Goal: Answer question/provide support

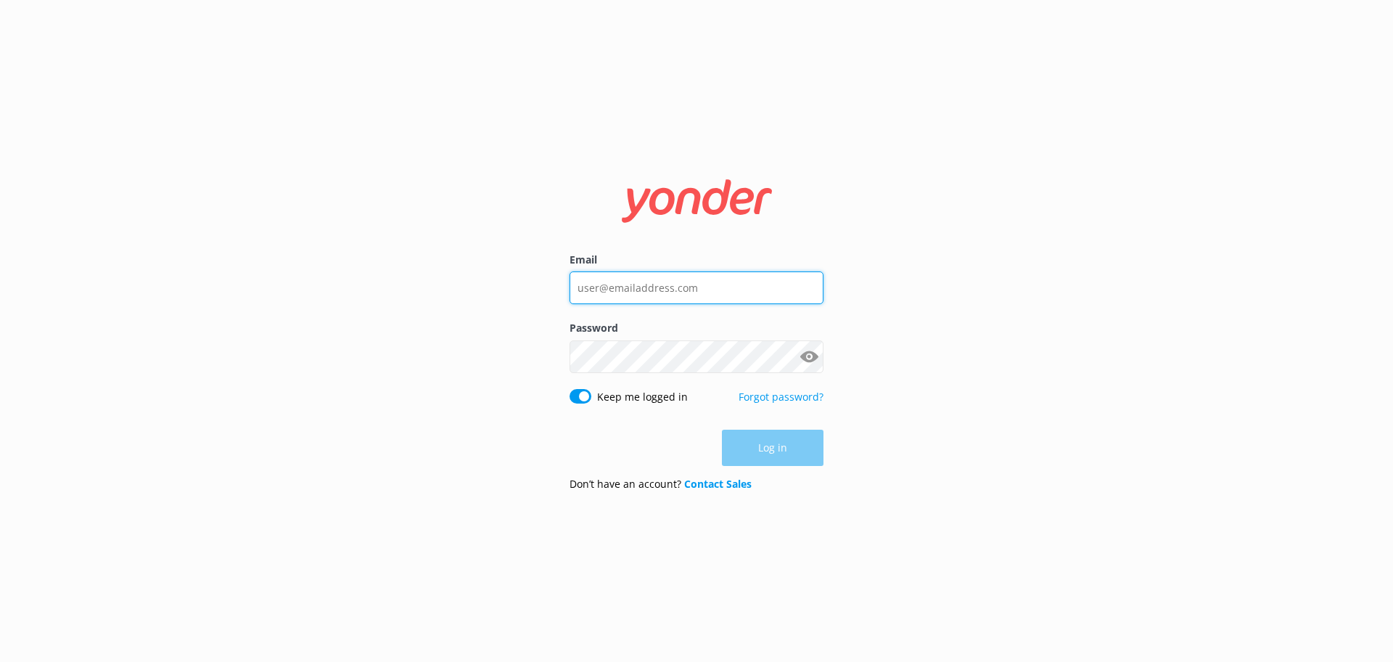
type input "[EMAIL_ADDRESS][DOMAIN_NAME]"
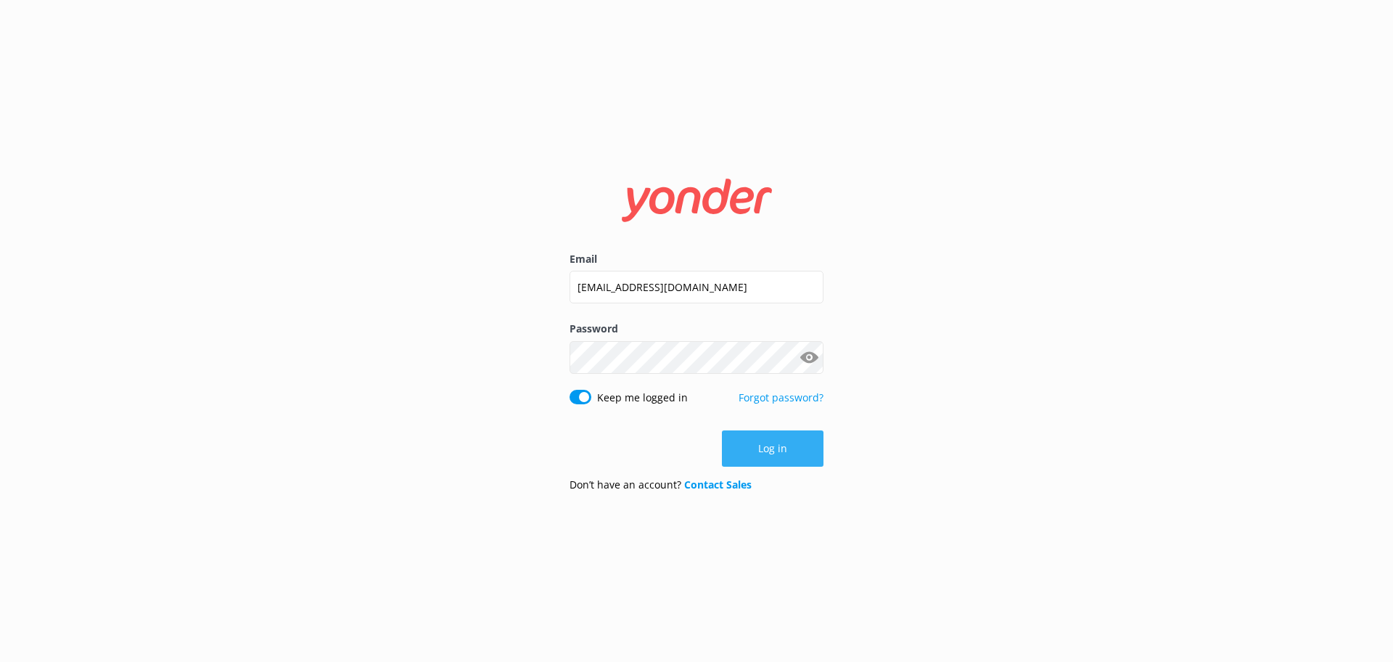
click at [778, 455] on div "Log in" at bounding box center [696, 448] width 254 height 36
click at [758, 454] on button "Log in" at bounding box center [773, 448] width 102 height 36
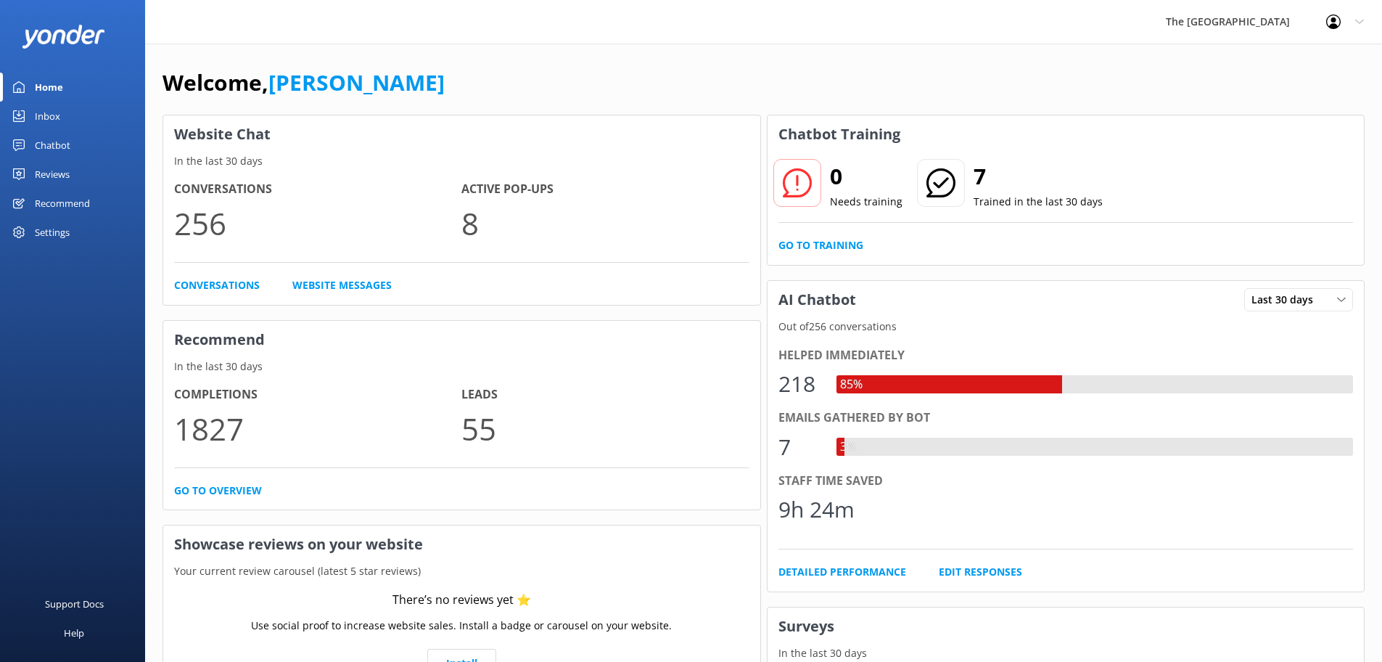
click at [55, 120] on div "Inbox" at bounding box center [47, 116] width 25 height 29
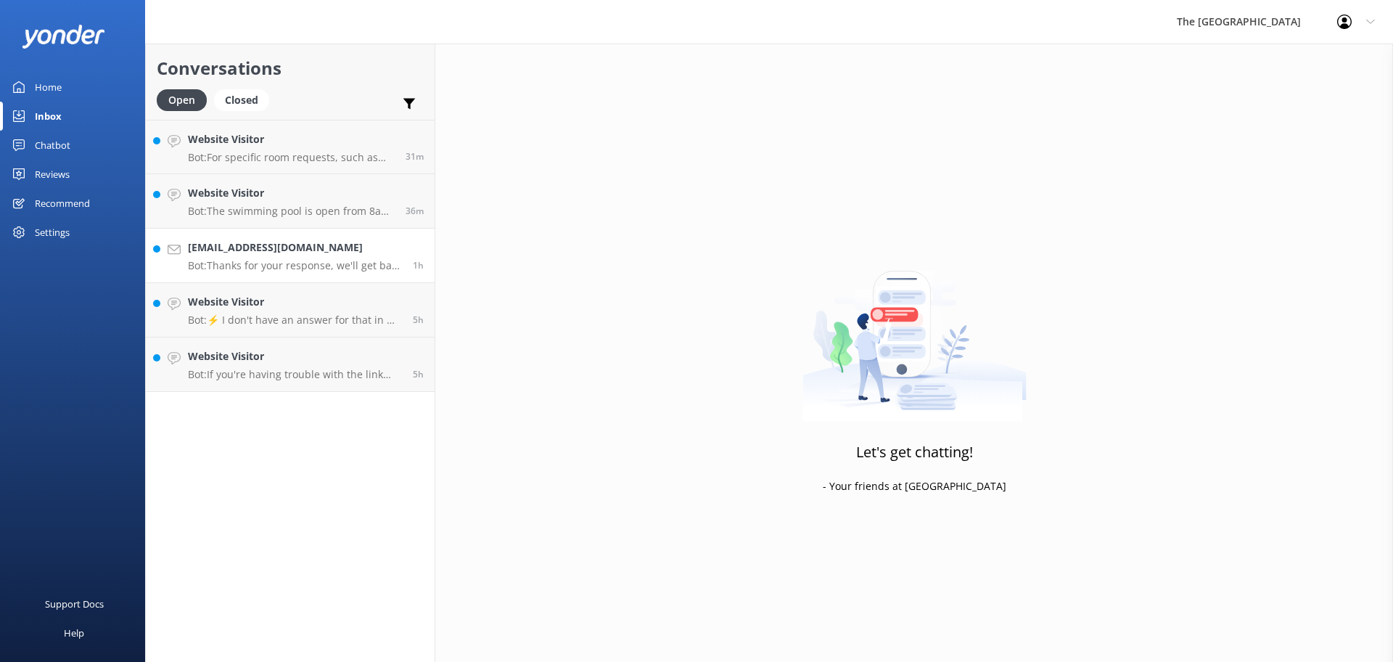
click at [298, 261] on p "Bot: Thanks for your response, we'll get back to you as soon as we can during o…" at bounding box center [295, 265] width 214 height 13
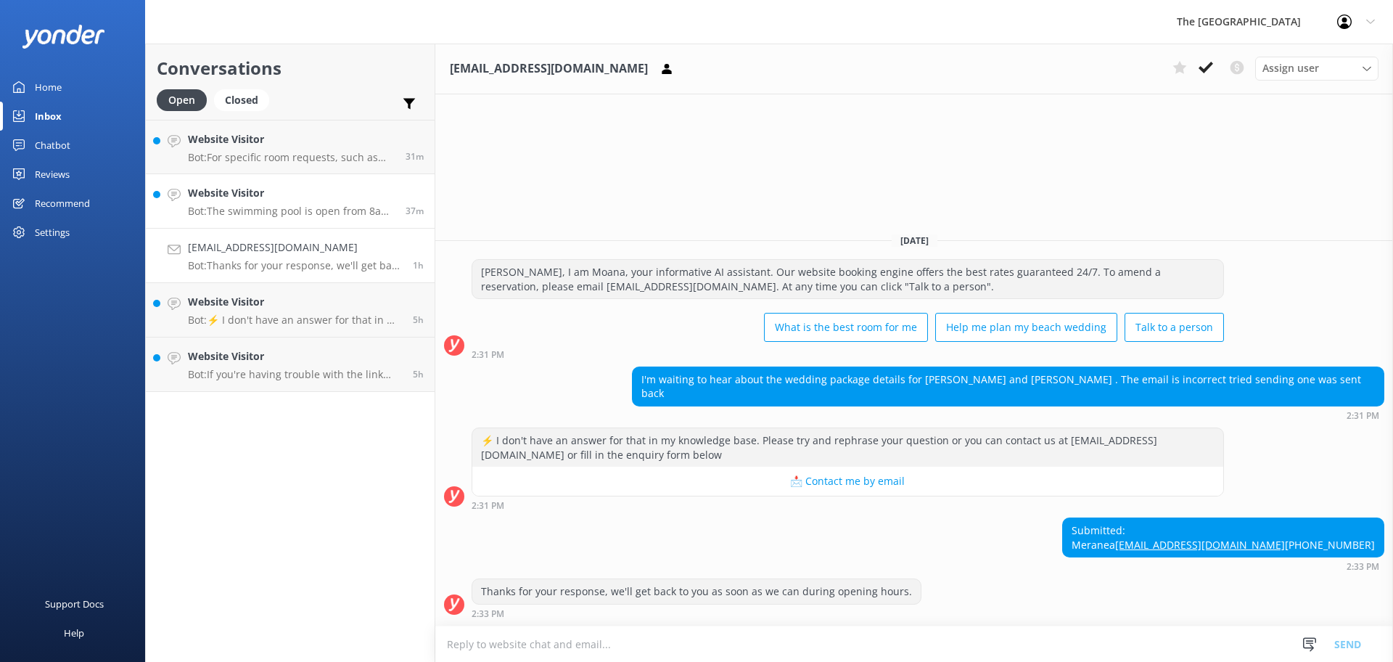
click at [326, 205] on p "Bot: The swimming pool is open from 8am to 8pm. The lagoon is available for swi…" at bounding box center [291, 211] width 207 height 13
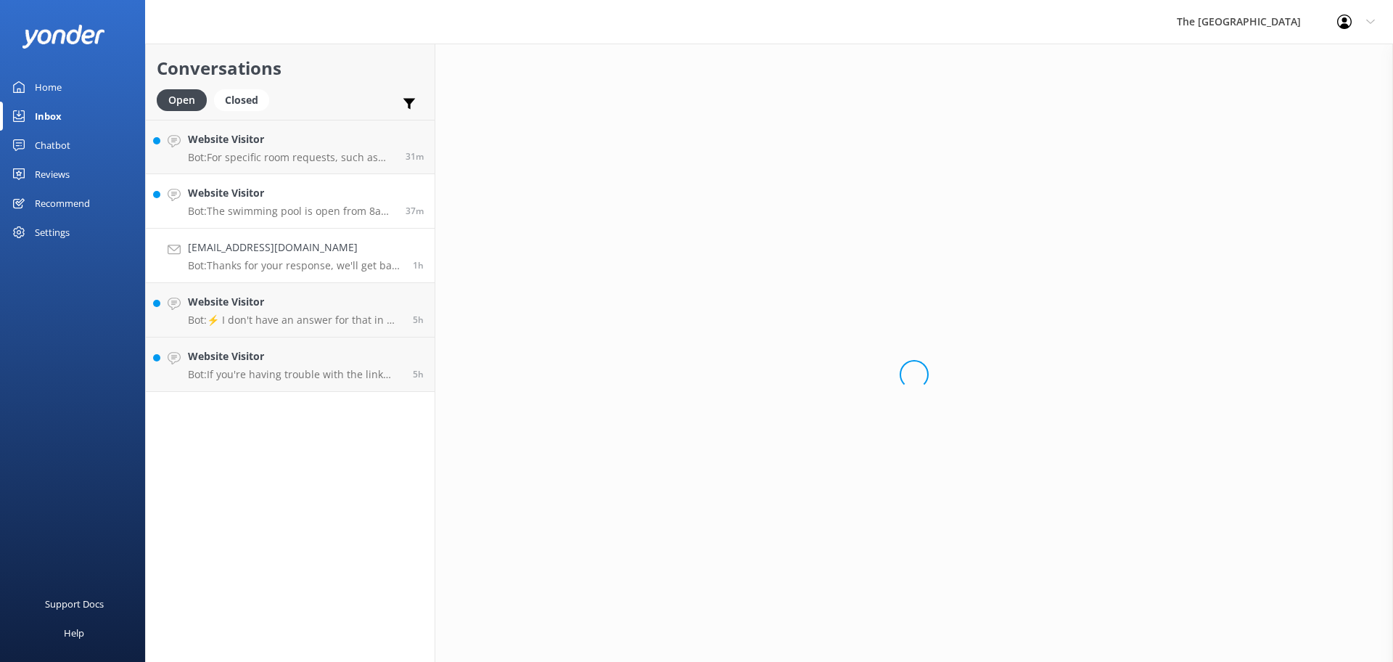
click at [281, 267] on p "Bot: Thanks for your response, we'll get back to you as soon as we can during o…" at bounding box center [295, 265] width 214 height 13
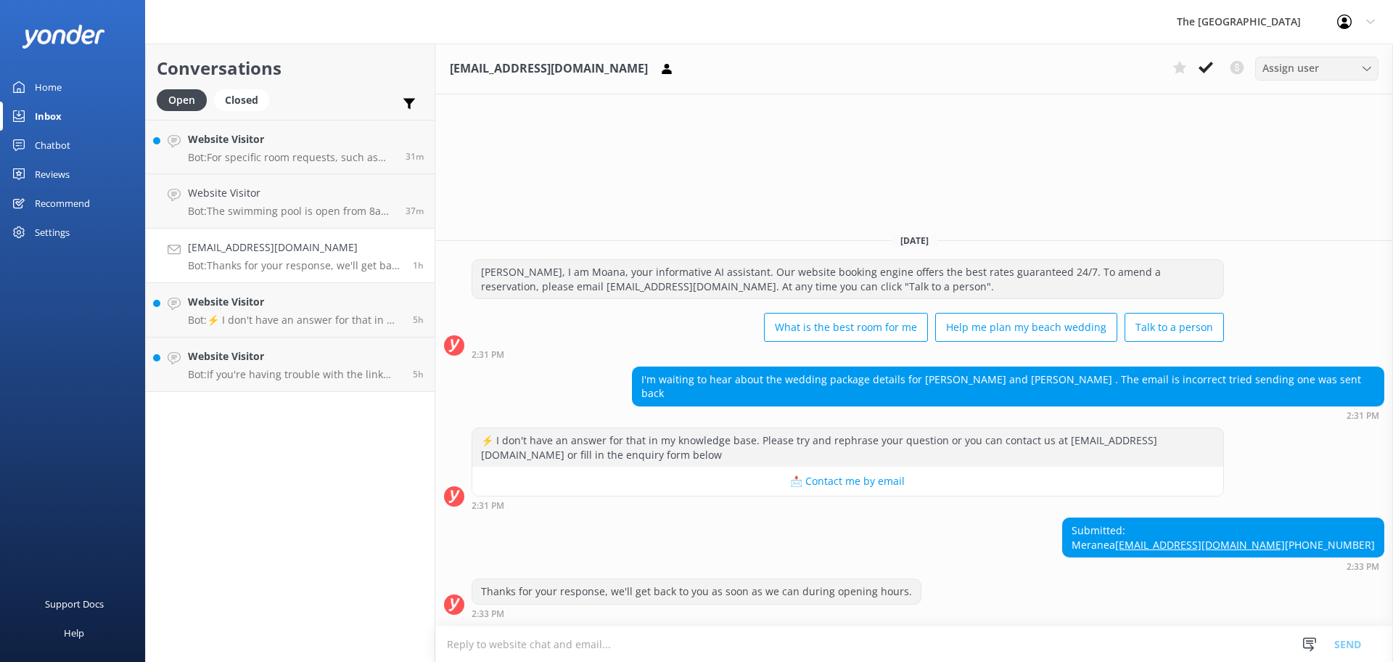
click at [1318, 72] on div "Assign user" at bounding box center [1316, 68] width 116 height 16
click at [1290, 265] on div "[PERSON_NAME]" at bounding box center [1297, 260] width 69 height 15
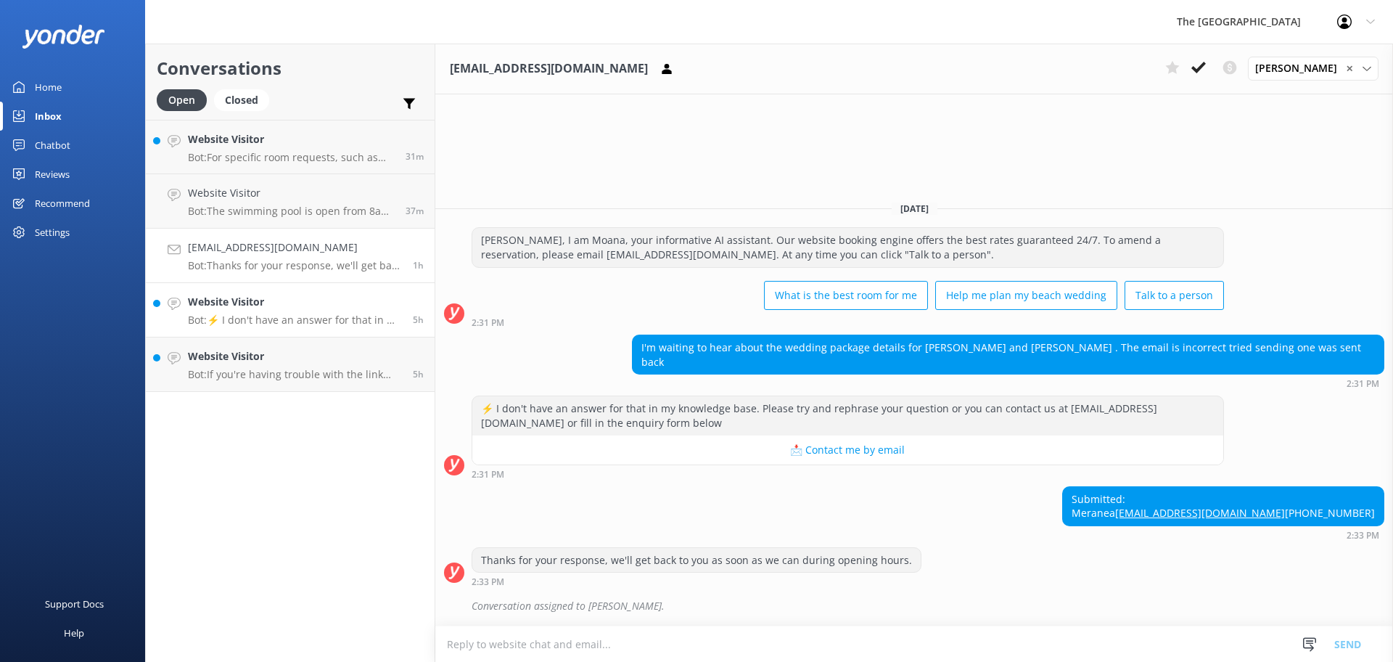
click at [286, 323] on p "Bot: ⚡ I don't have an answer for that in my knowledge base. Please try and rep…" at bounding box center [295, 319] width 214 height 13
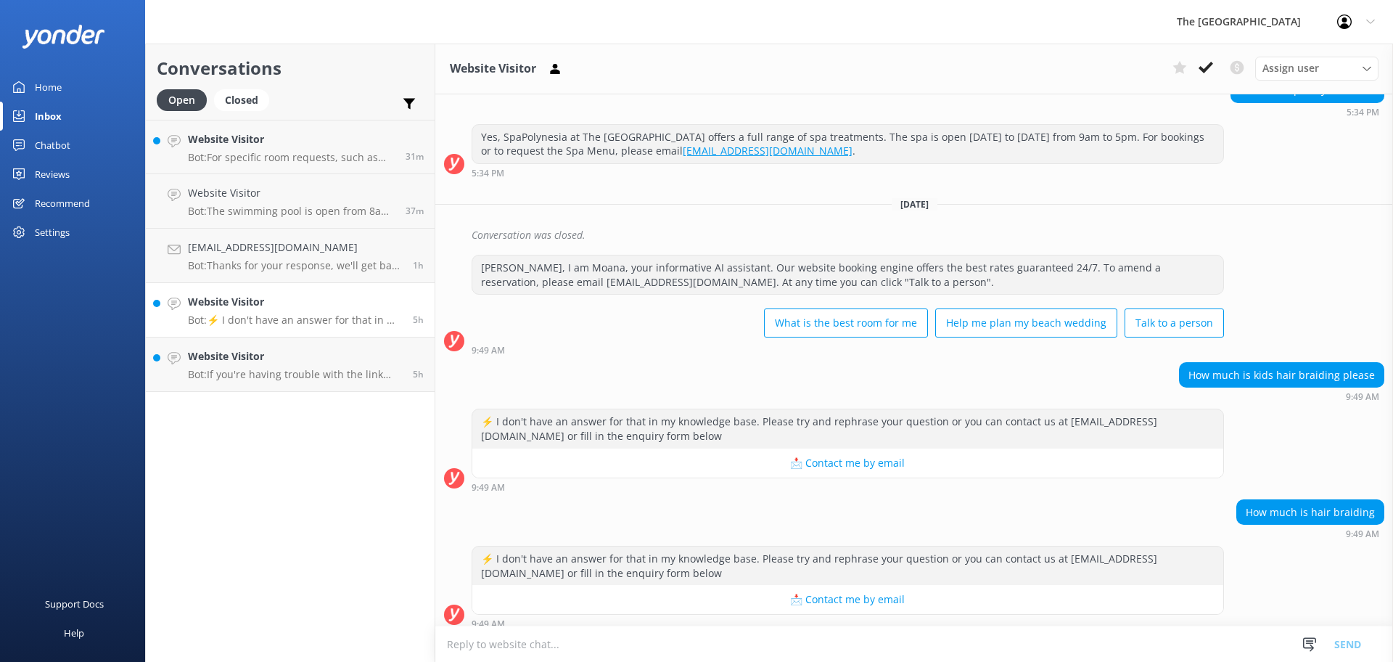
scroll to position [608, 0]
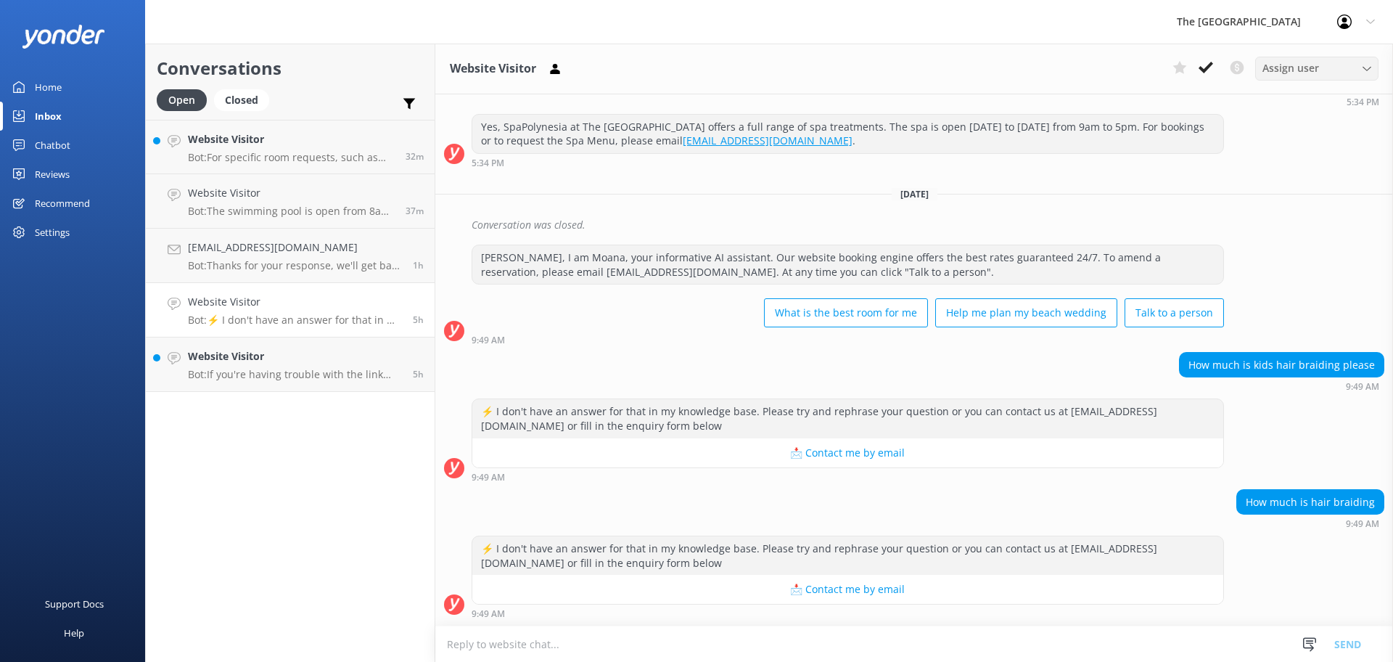
click at [1284, 70] on span "Assign user" at bounding box center [1290, 68] width 57 height 16
click at [1290, 268] on div "[PERSON_NAME]" at bounding box center [1297, 260] width 69 height 15
click at [1309, 75] on div "Assign user Rarotongan Tata [PERSON_NAME] [PERSON_NAME] [PERSON_NAME] Vakalalab…" at bounding box center [1316, 68] width 123 height 23
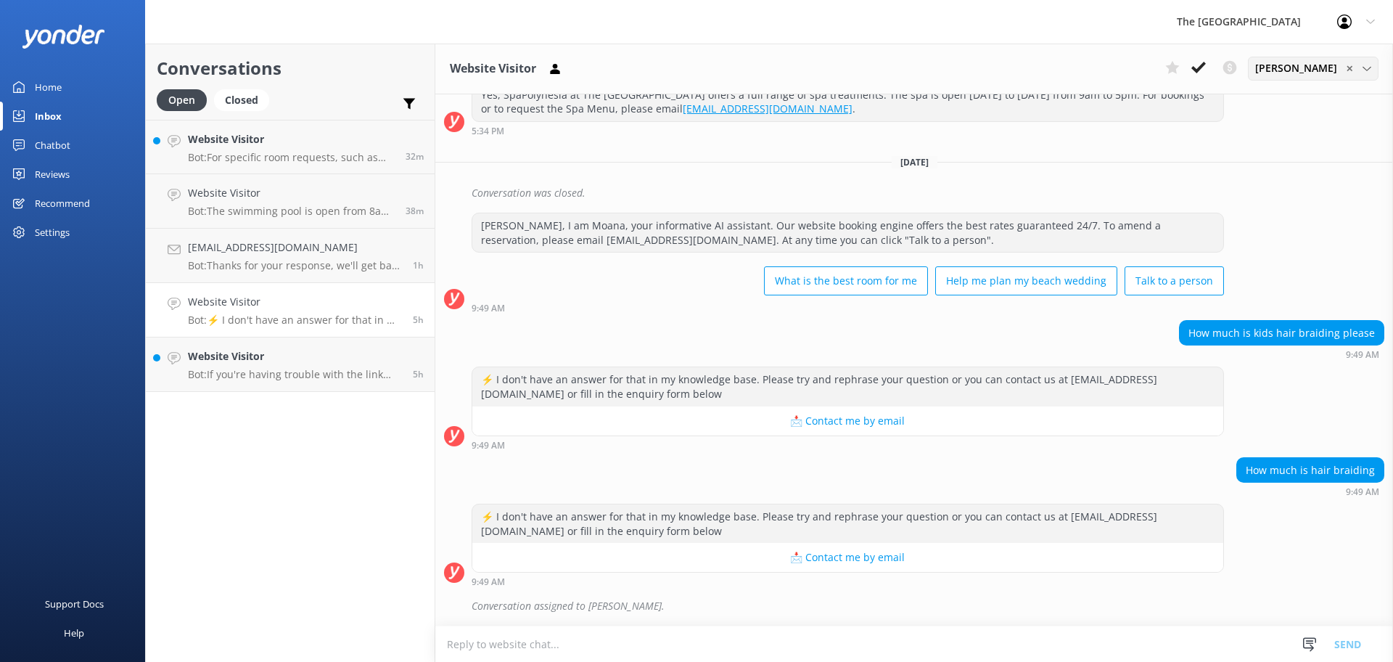
click at [1317, 65] on span "[PERSON_NAME]" at bounding box center [1300, 68] width 91 height 16
click at [1308, 234] on div "[PERSON_NAME]" at bounding box center [1290, 232] width 69 height 15
